Goal: Information Seeking & Learning: Learn about a topic

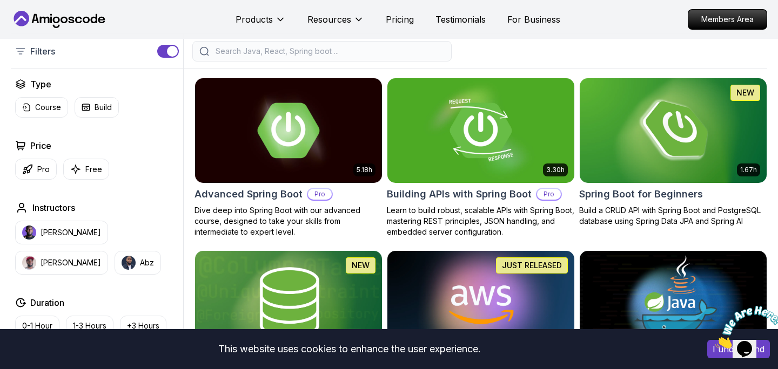
scroll to position [251, 0]
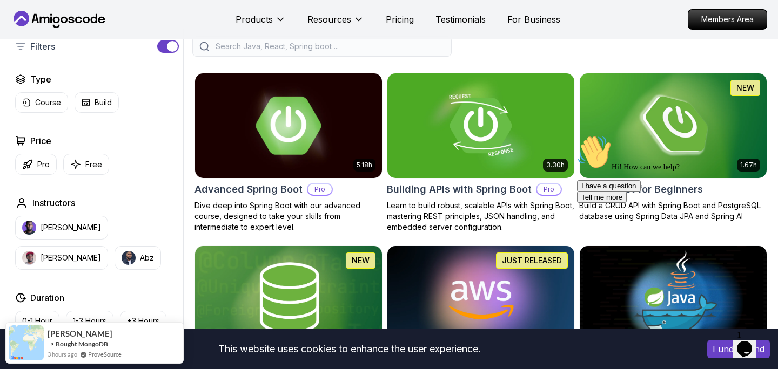
click at [330, 108] on img at bounding box center [288, 126] width 196 height 110
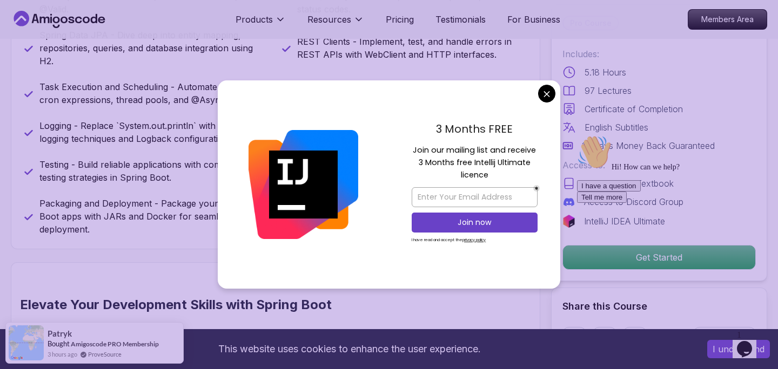
scroll to position [611, 0]
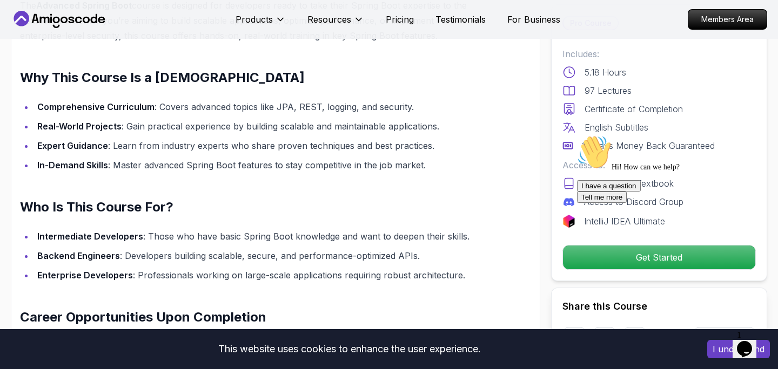
scroll to position [907, 0]
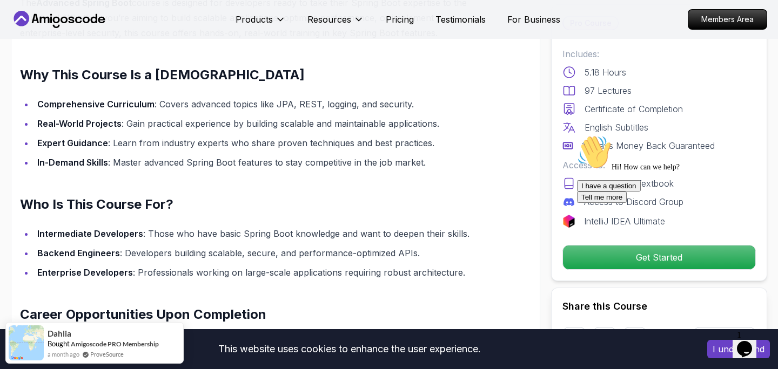
click at [581, 203] on div "Hi! How can we help? I have a question Tell me more" at bounding box center [674, 169] width 194 height 68
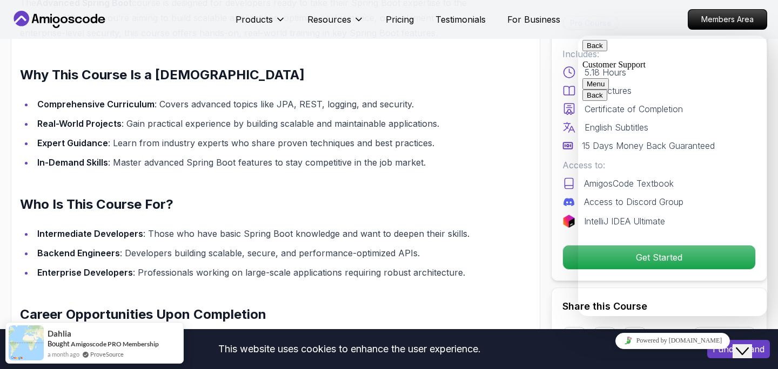
click at [597, 51] on button "Back" at bounding box center [594, 45] width 25 height 11
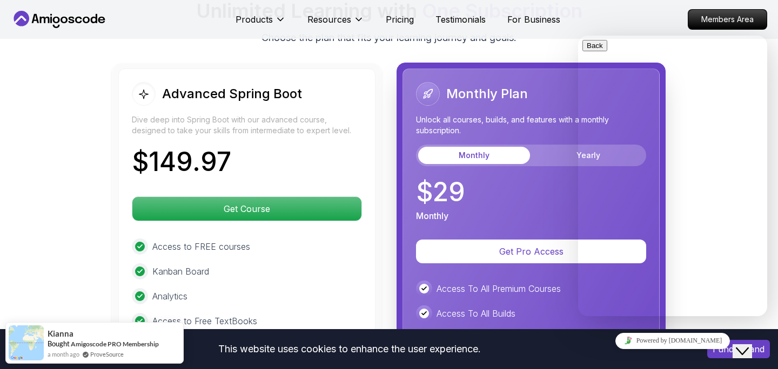
scroll to position [2402, 0]
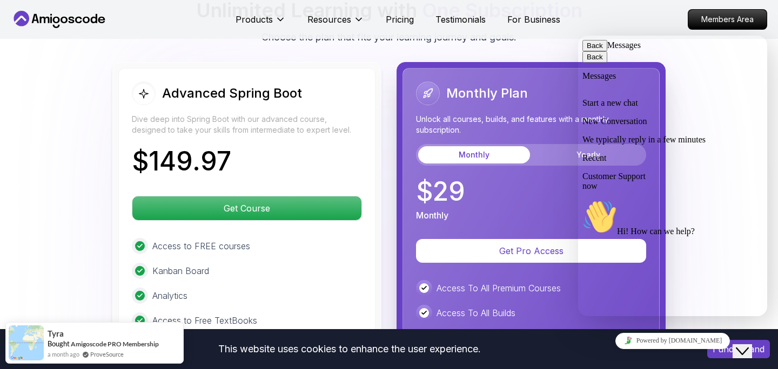
click at [595, 51] on button "Back" at bounding box center [594, 45] width 25 height 11
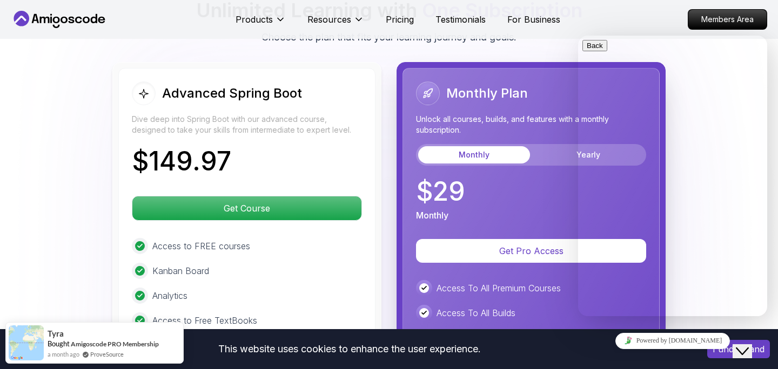
click at [621, 29] on nav "Products Resources Pricing Testimonials For Business Members Area" at bounding box center [389, 19] width 756 height 39
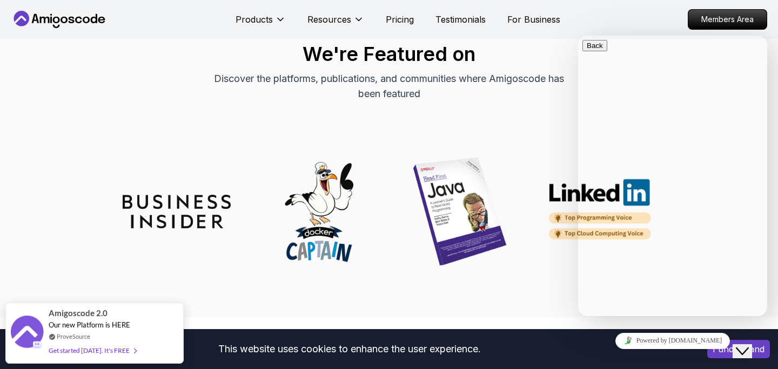
scroll to position [4064, 0]
